Goal: Understand process/instructions

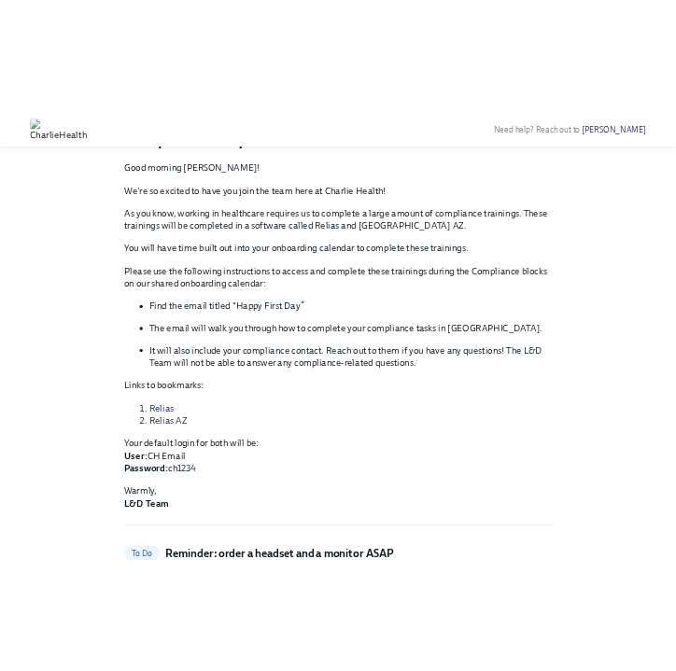
scroll to position [181, 0]
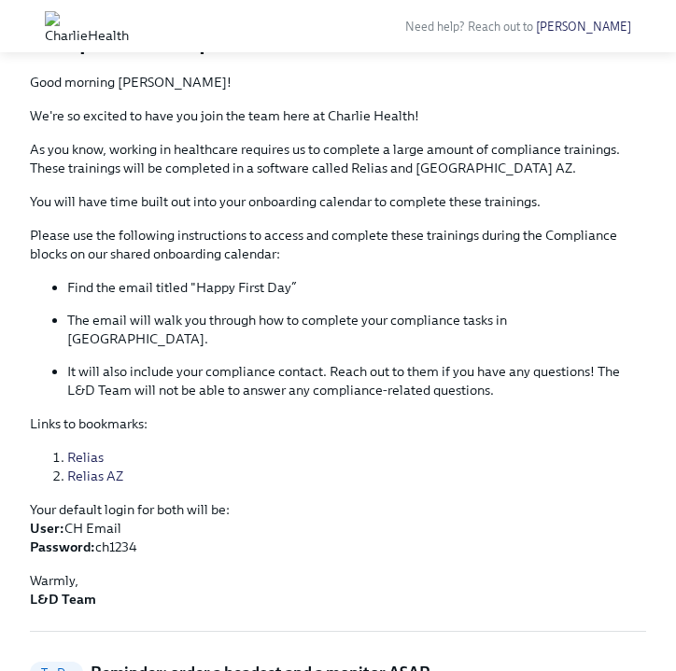
click at [403, 119] on p "We're so excited to have you join the team here at Charlie Health!" at bounding box center [338, 115] width 616 height 19
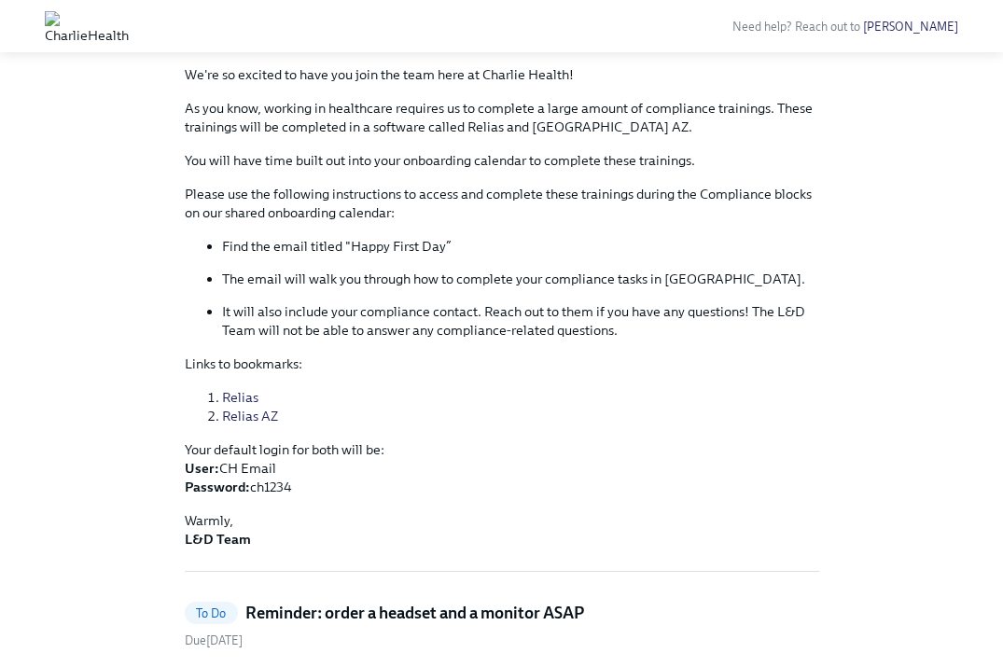
scroll to position [335, 0]
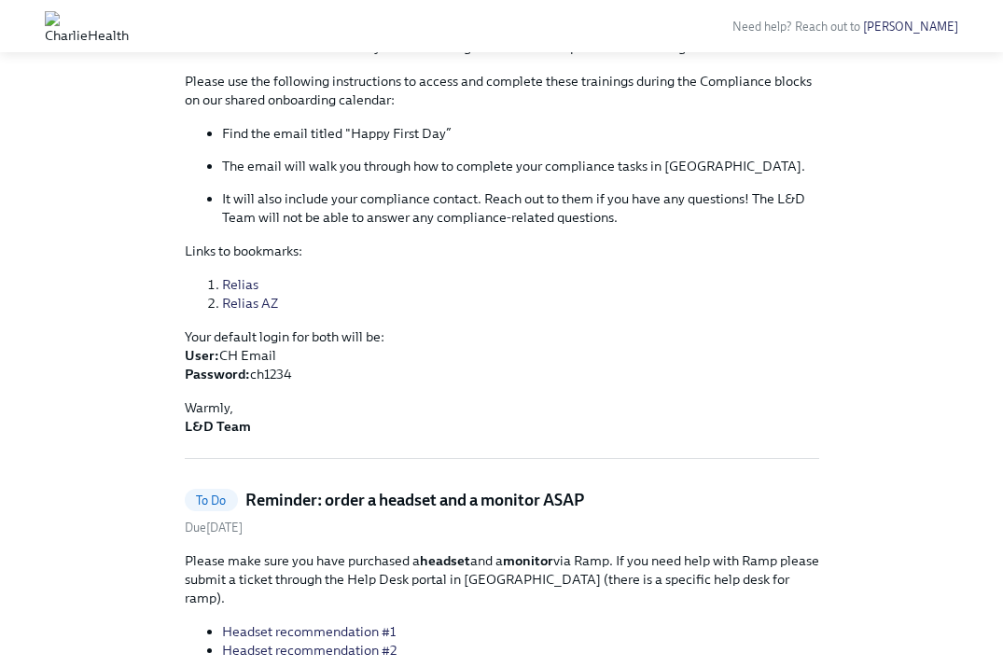
click at [251, 302] on link "Relias AZ" at bounding box center [250, 303] width 56 height 17
click at [248, 302] on link "Relias AZ" at bounding box center [250, 303] width 56 height 17
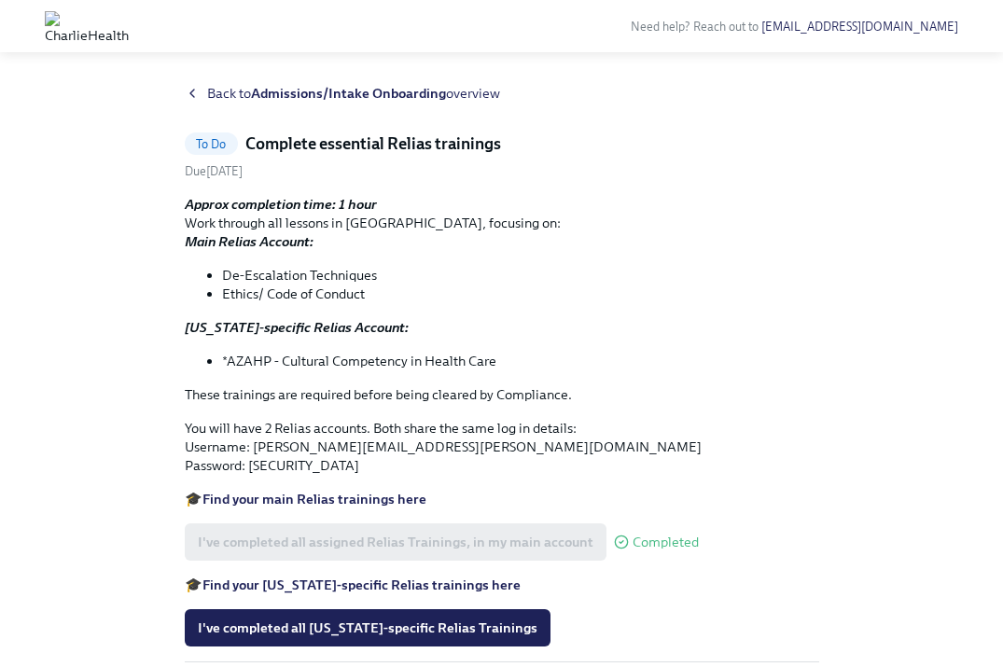
scroll to position [18, 0]
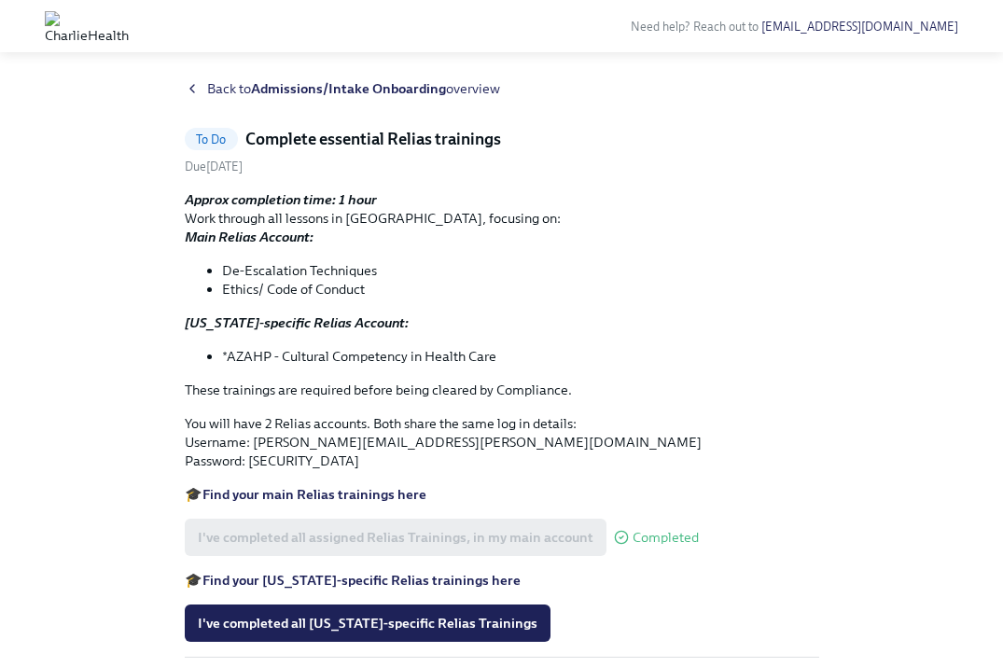
click at [325, 327] on strong "[US_STATE]-specific Relias Account:" at bounding box center [297, 322] width 224 height 17
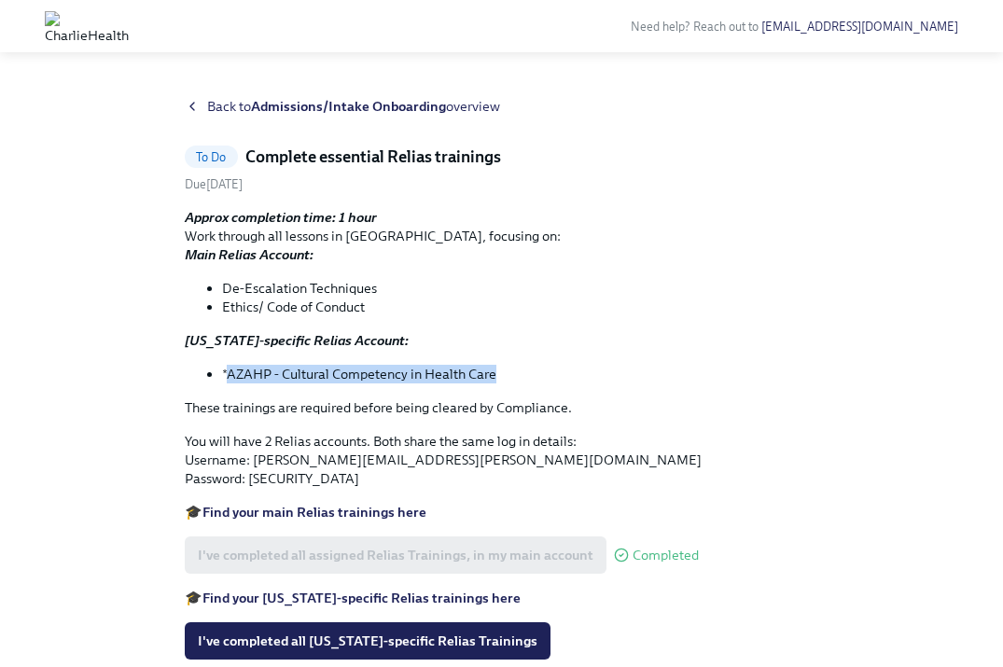
drag, startPoint x: 507, startPoint y: 378, endPoint x: 226, endPoint y: 373, distance: 280.9
click at [226, 373] on li "*AZAHP - Cultural Competency in Health Care" at bounding box center [520, 374] width 597 height 19
copy li "AZAHP - Cultural Competency in Health Care"
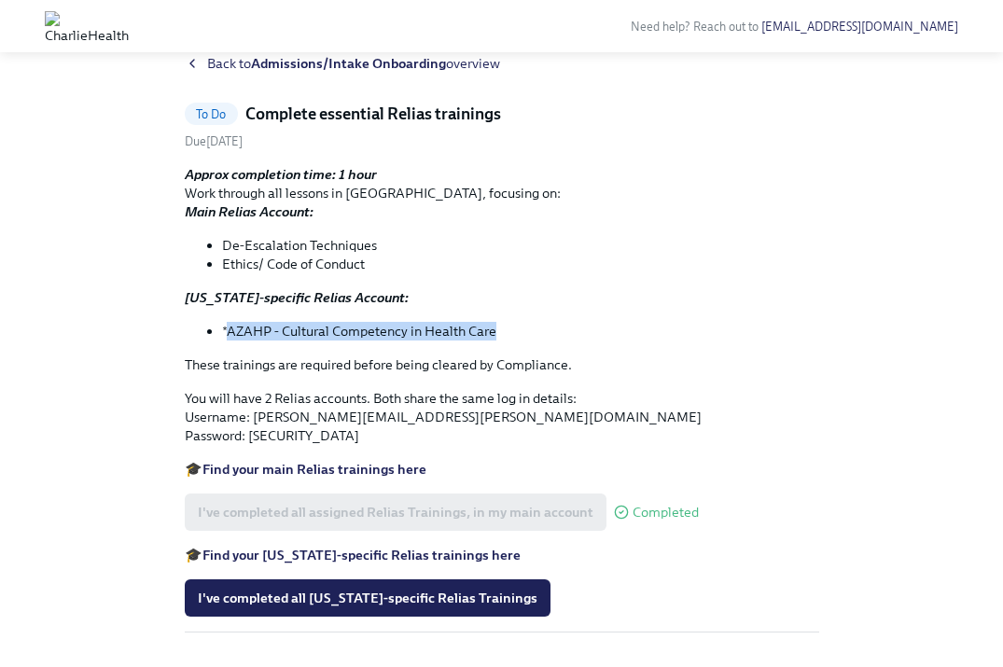
scroll to position [42, 0]
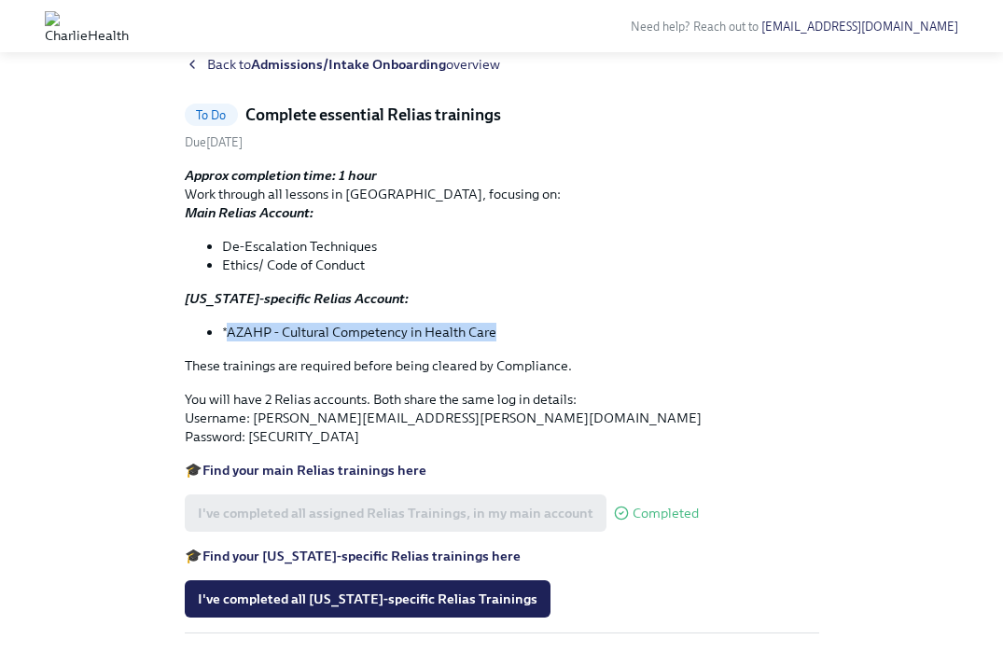
click at [453, 555] on strong "Find your [US_STATE]-specific Relias trainings here" at bounding box center [361, 556] width 318 height 17
click at [342, 563] on strong "Find your [US_STATE]-specific Relias trainings here" at bounding box center [361, 556] width 318 height 17
